Goal: Task Accomplishment & Management: Manage account settings

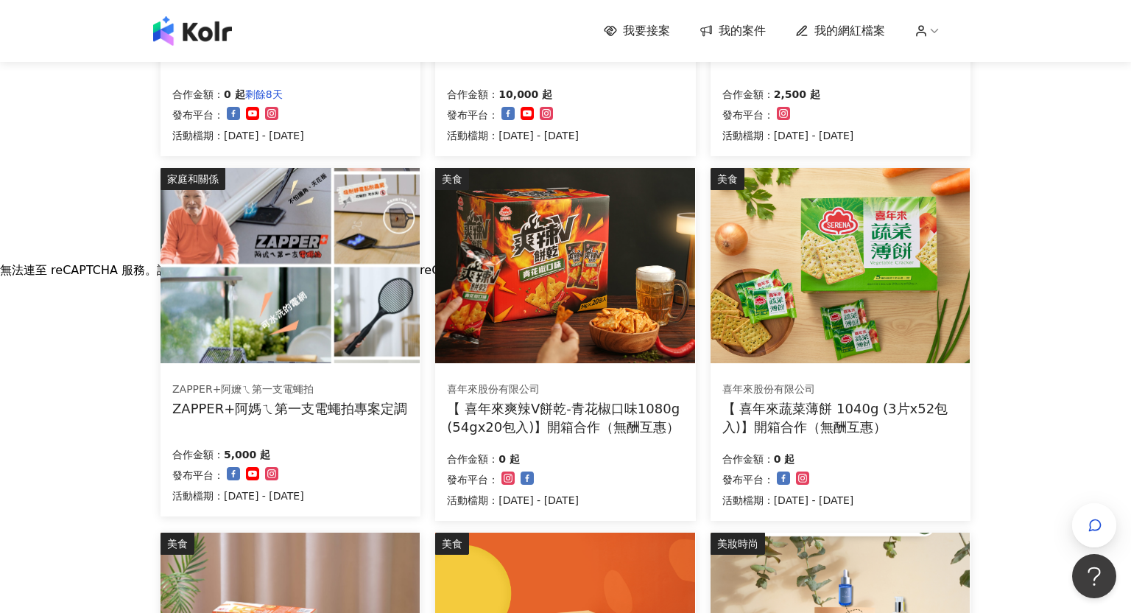
scroll to position [415, 0]
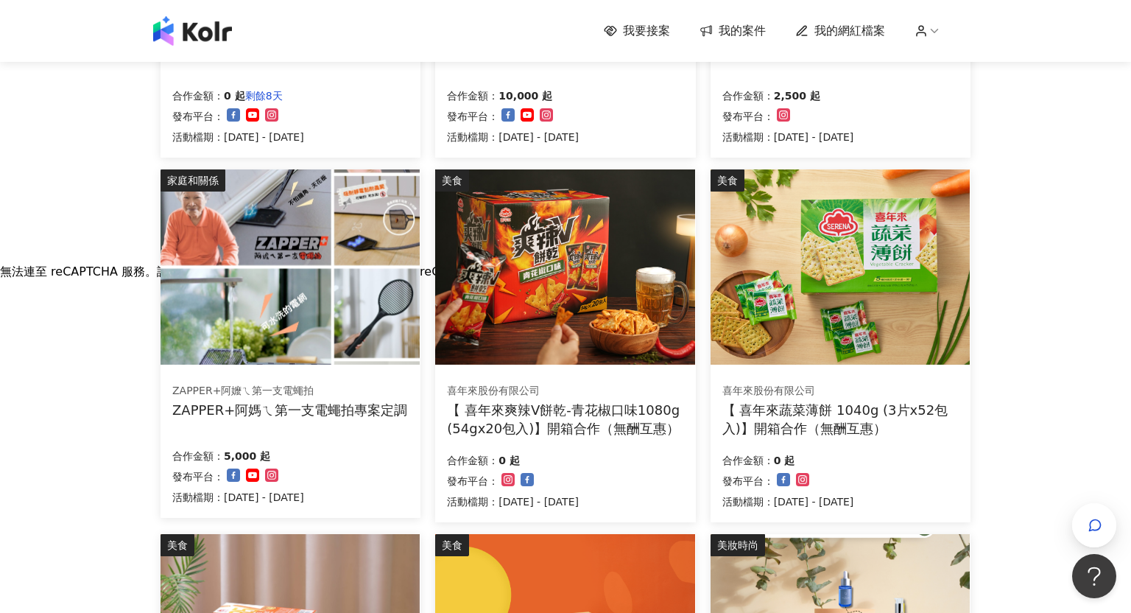
click at [300, 335] on img at bounding box center [289, 266] width 259 height 195
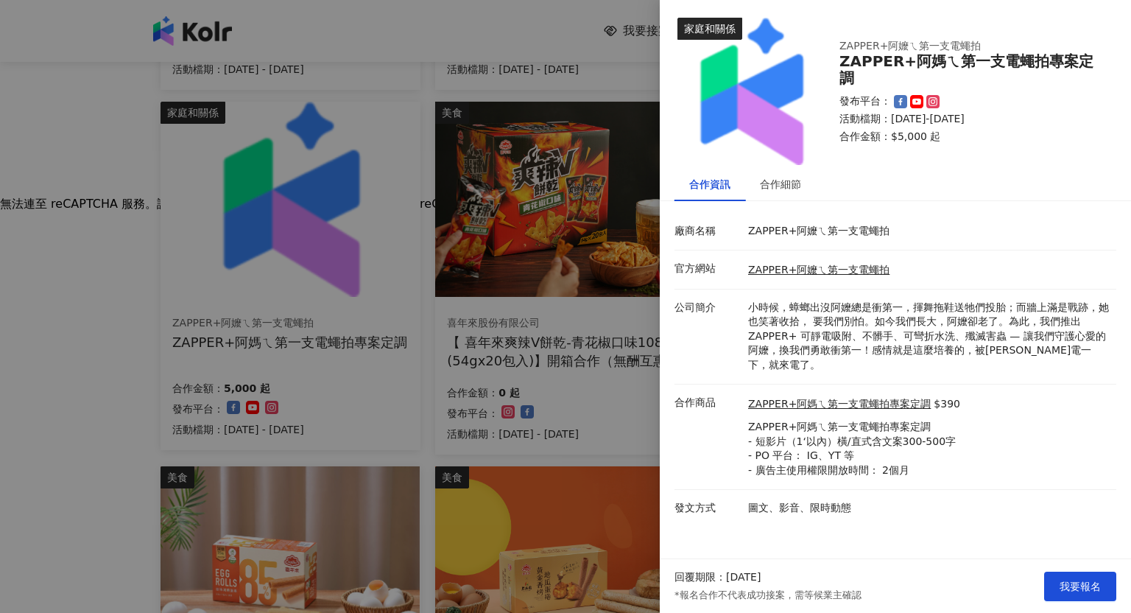
scroll to position [493, 0]
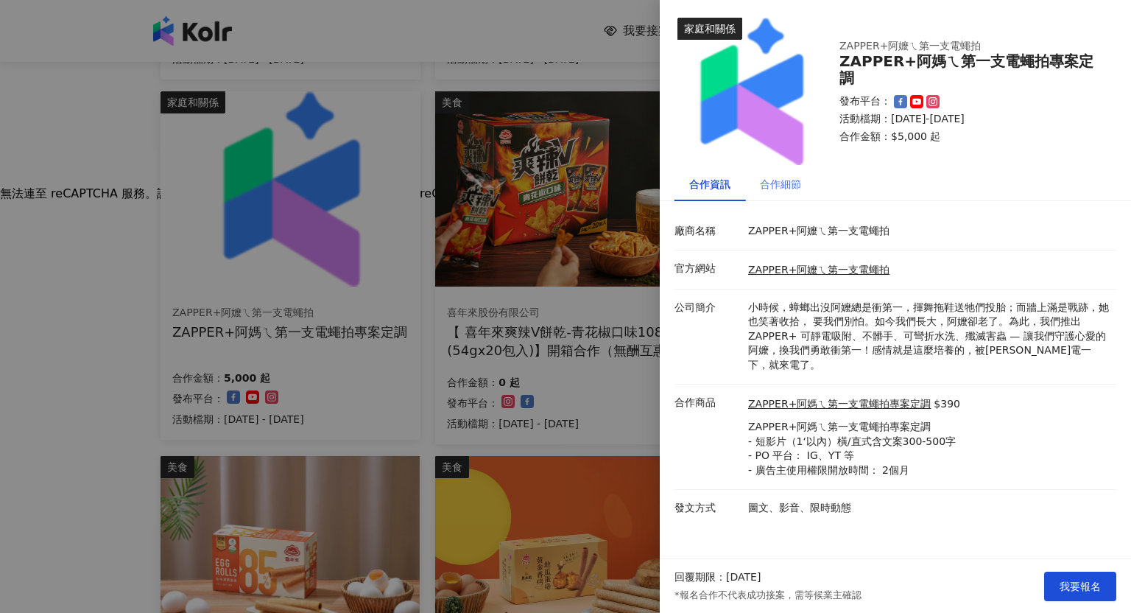
click at [789, 190] on div "合作細節" at bounding box center [780, 184] width 71 height 34
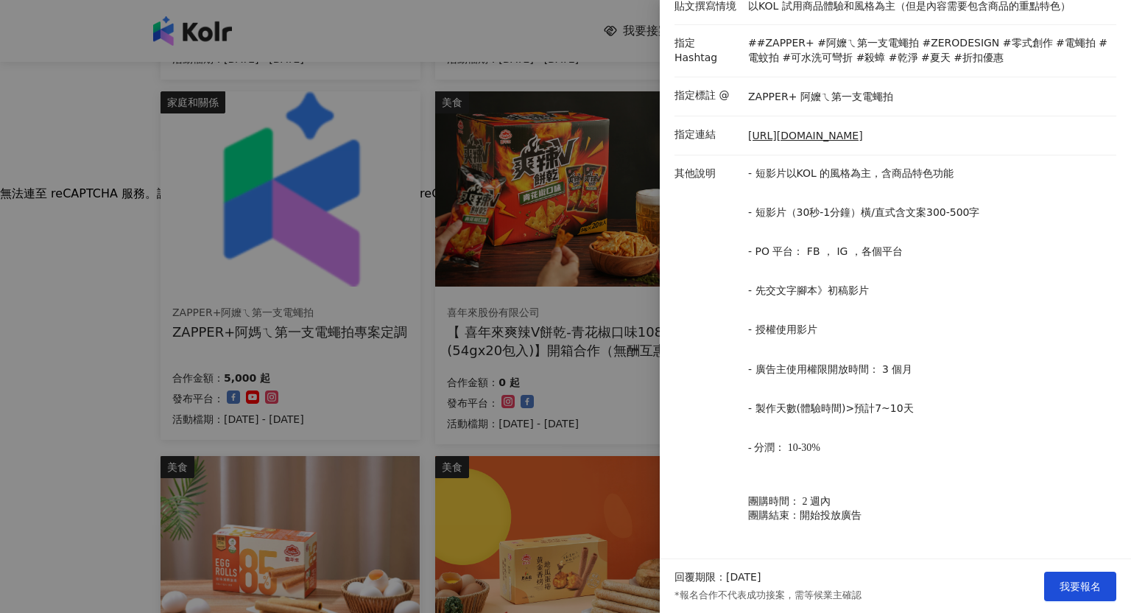
scroll to position [375, 0]
click at [1085, 589] on span "我要報名" at bounding box center [1079, 586] width 41 height 12
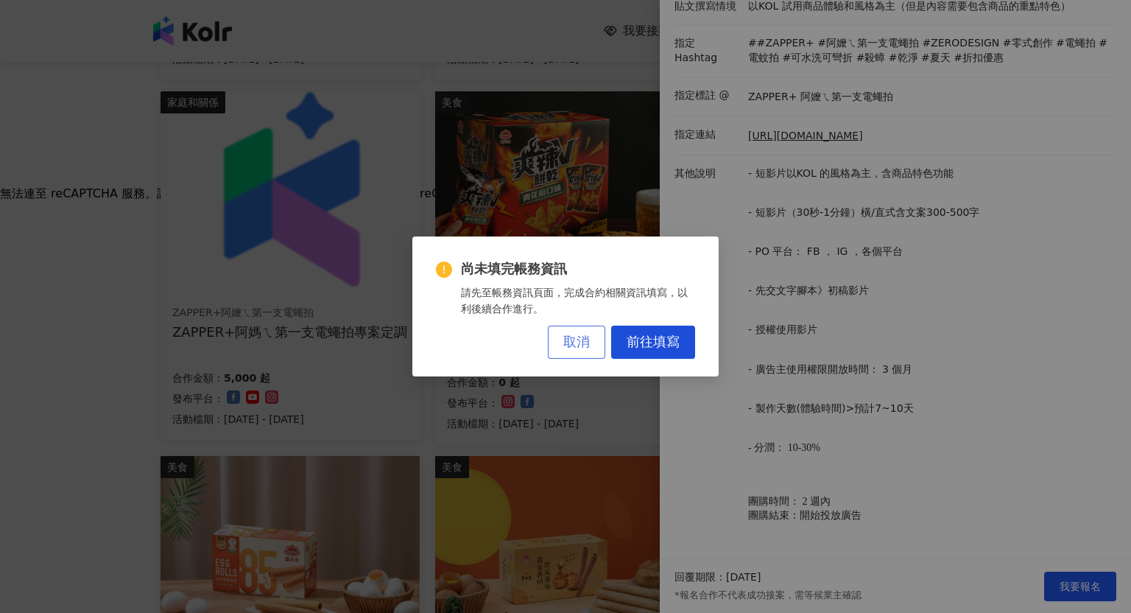
click at [603, 338] on button "取消" at bounding box center [576, 341] width 57 height 33
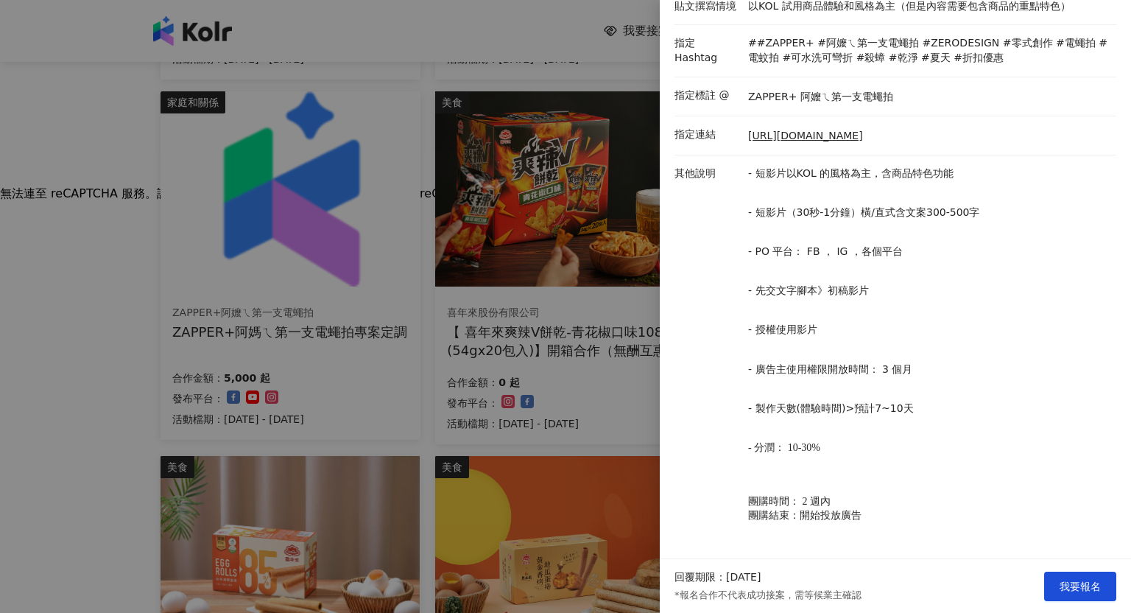
click at [575, 281] on div at bounding box center [565, 306] width 1131 height 613
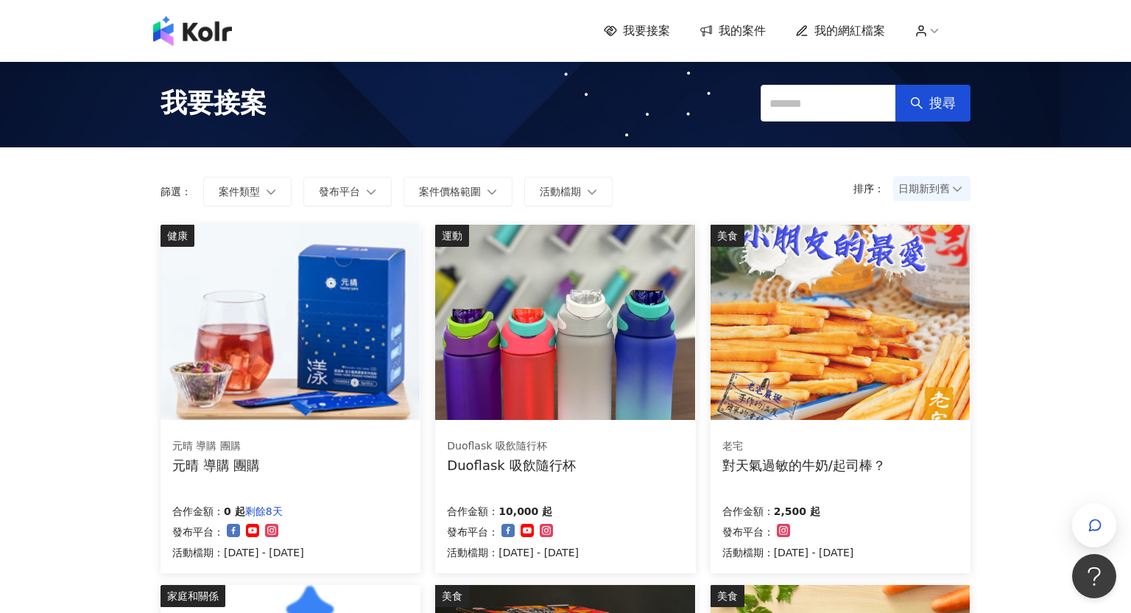
scroll to position [0, 0]
click at [722, 32] on span "我的案件" at bounding box center [742, 31] width 47 height 16
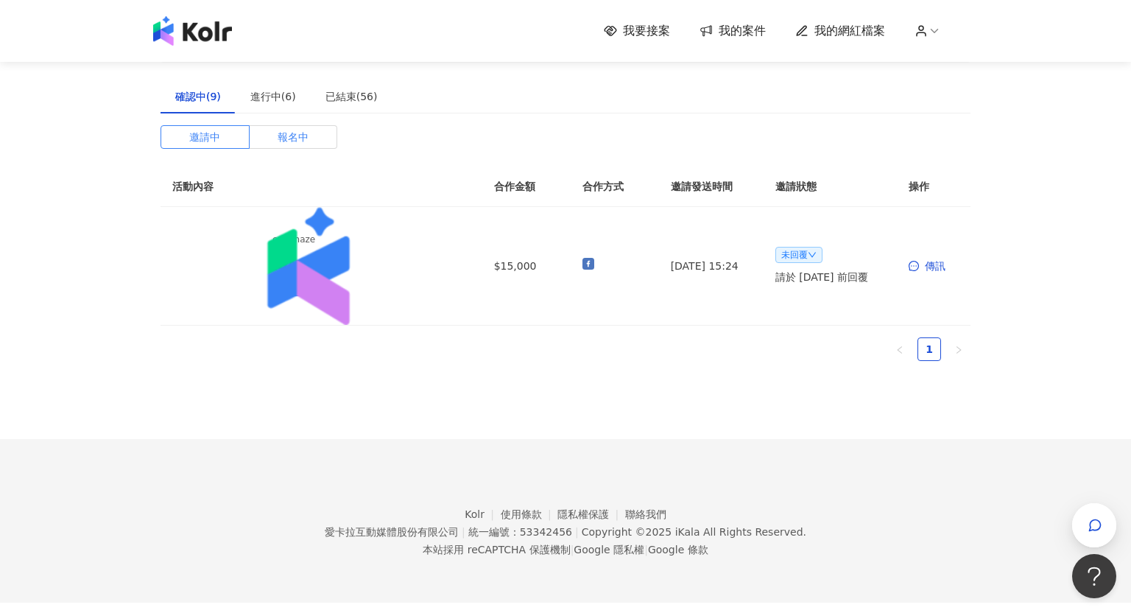
click at [299, 140] on span "報名中" at bounding box center [293, 137] width 31 height 22
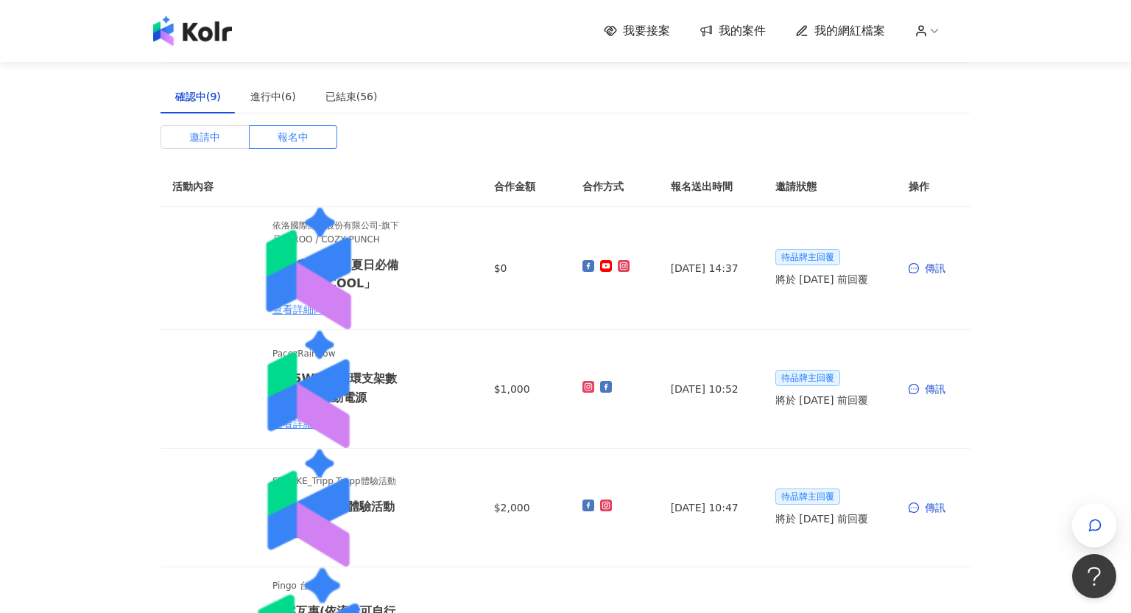
click at [222, 135] on label "邀請中" at bounding box center [204, 137] width 89 height 24
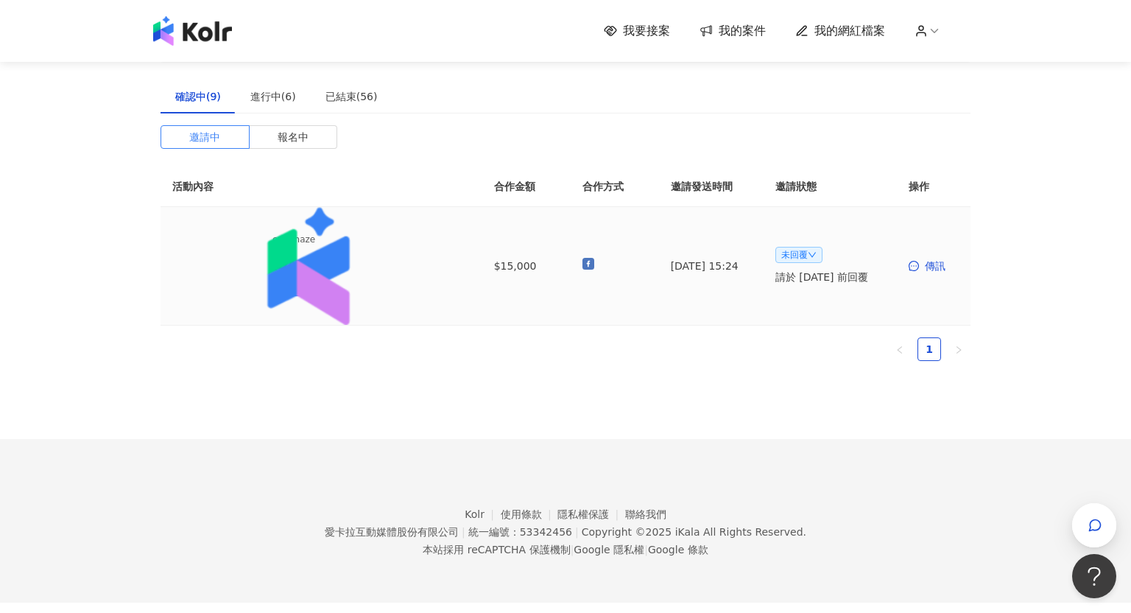
click at [809, 256] on icon "down" at bounding box center [812, 254] width 9 height 9
click at [688, 282] on td "[DATE] 15:24" at bounding box center [711, 266] width 105 height 119
click at [290, 87] on div "進行中(6)" at bounding box center [273, 97] width 75 height 34
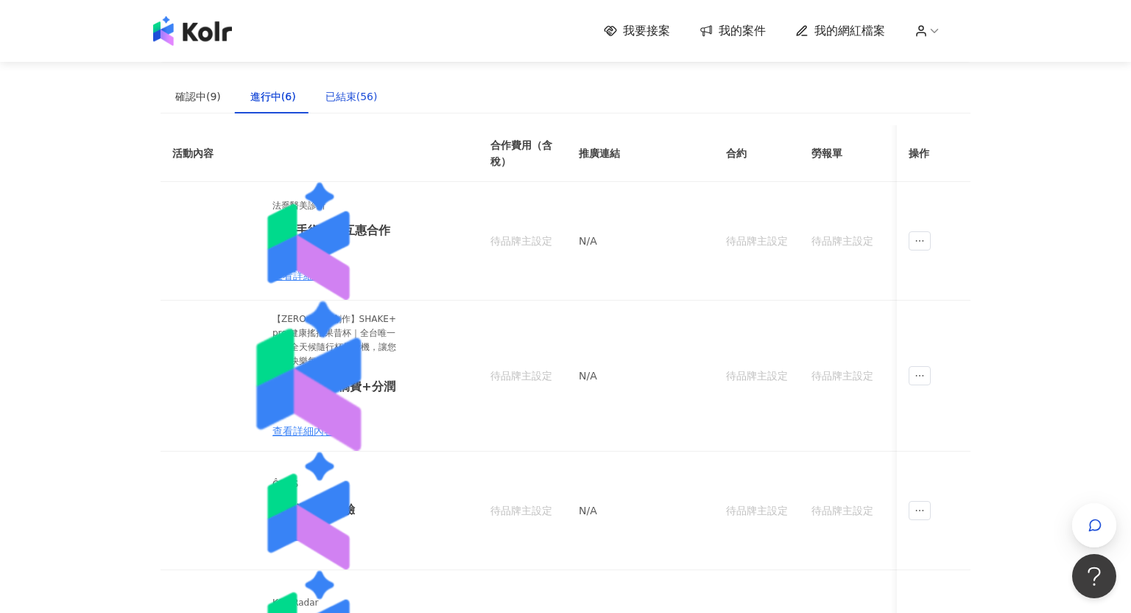
click at [352, 103] on div "已結束(56)" at bounding box center [351, 96] width 52 height 16
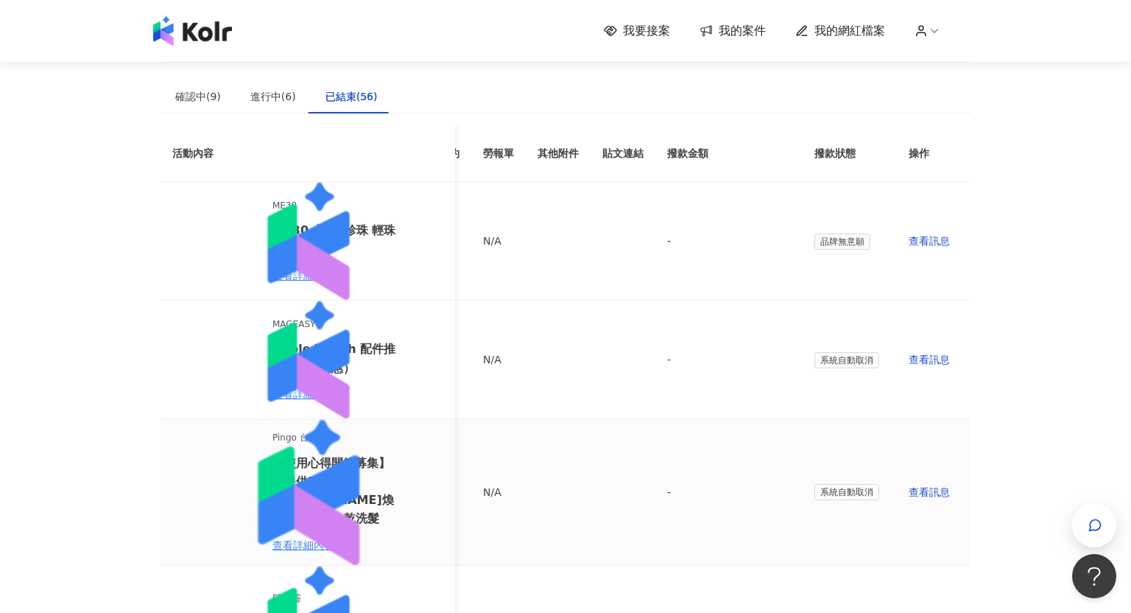
scroll to position [0, 289]
